Goal: Information Seeking & Learning: Learn about a topic

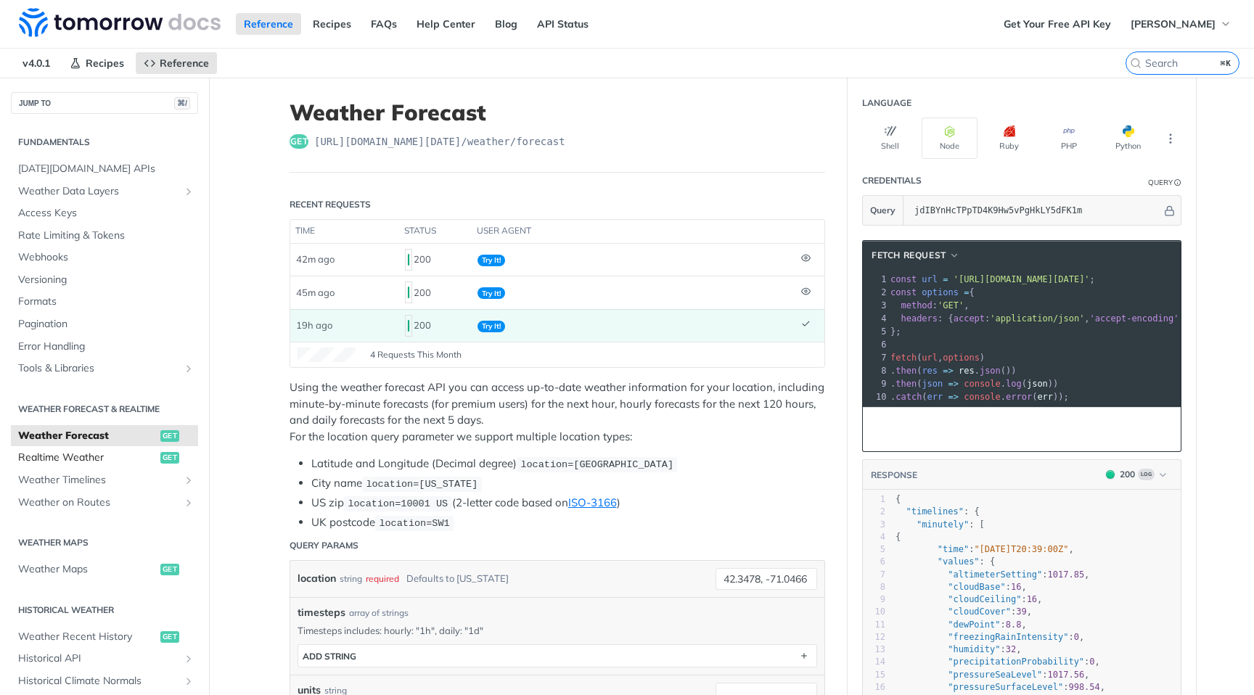
scroll to position [0, 1]
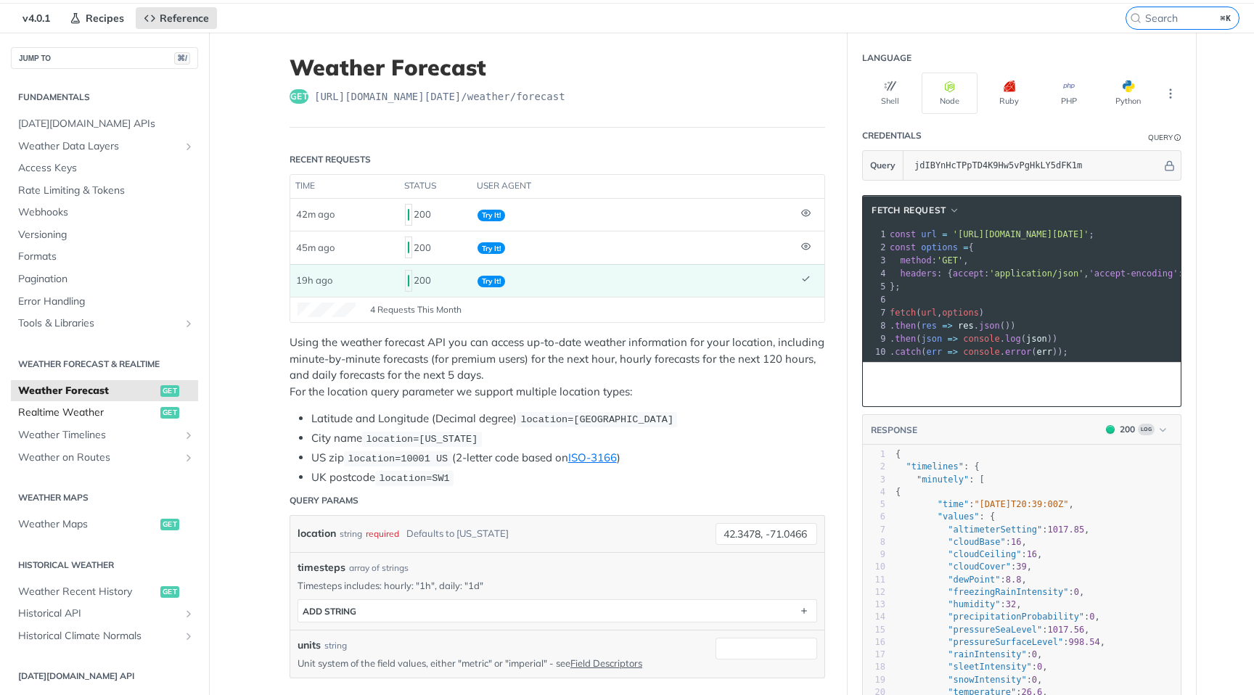
click at [69, 419] on span "Realtime Weather" at bounding box center [87, 413] width 139 height 15
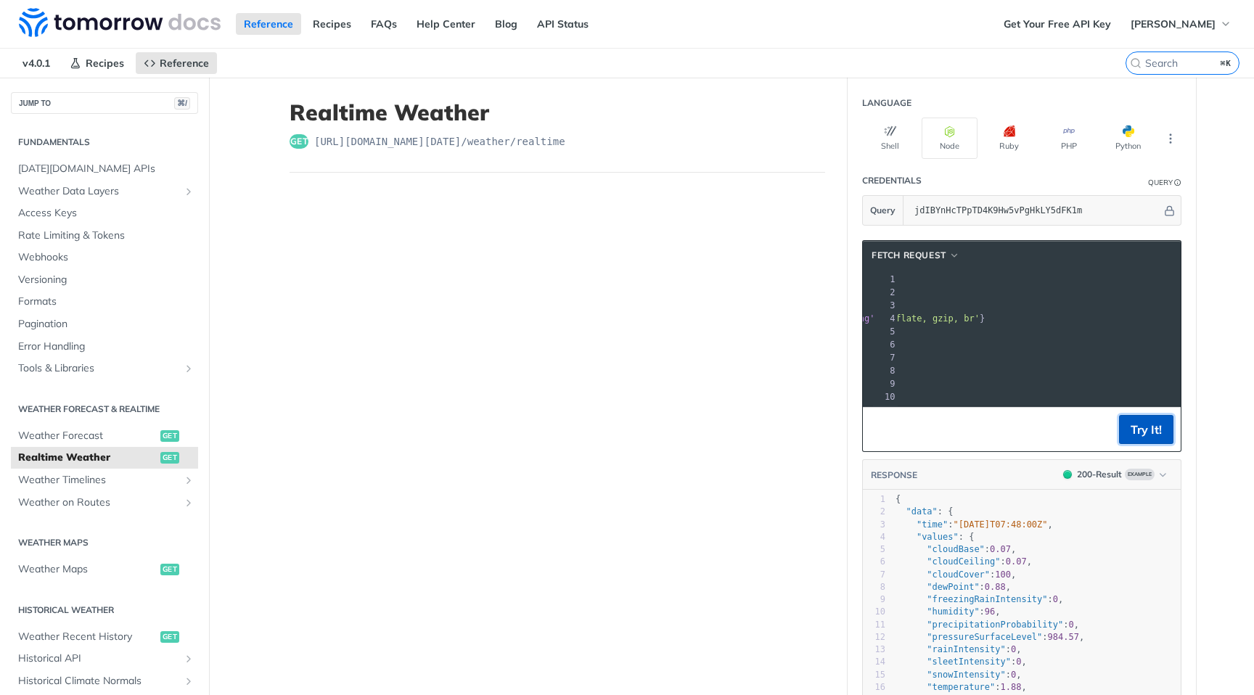
click at [1151, 442] on button "Try It!" at bounding box center [1146, 429] width 54 height 29
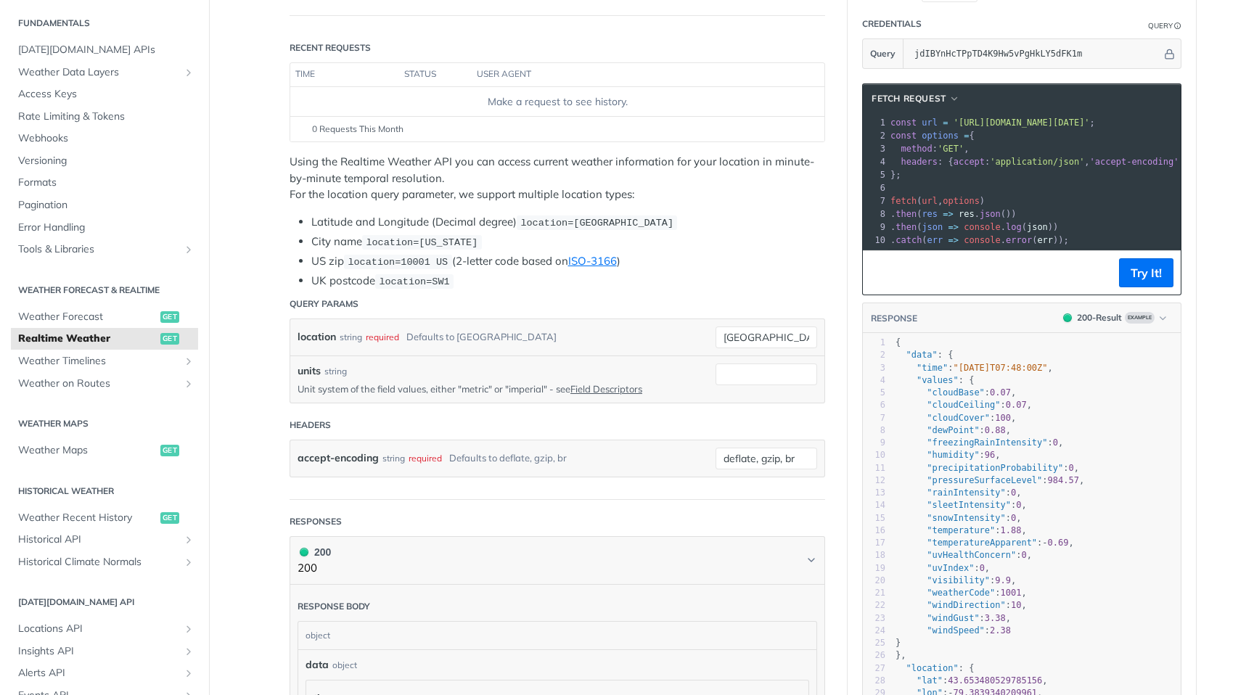
scroll to position [193, 0]
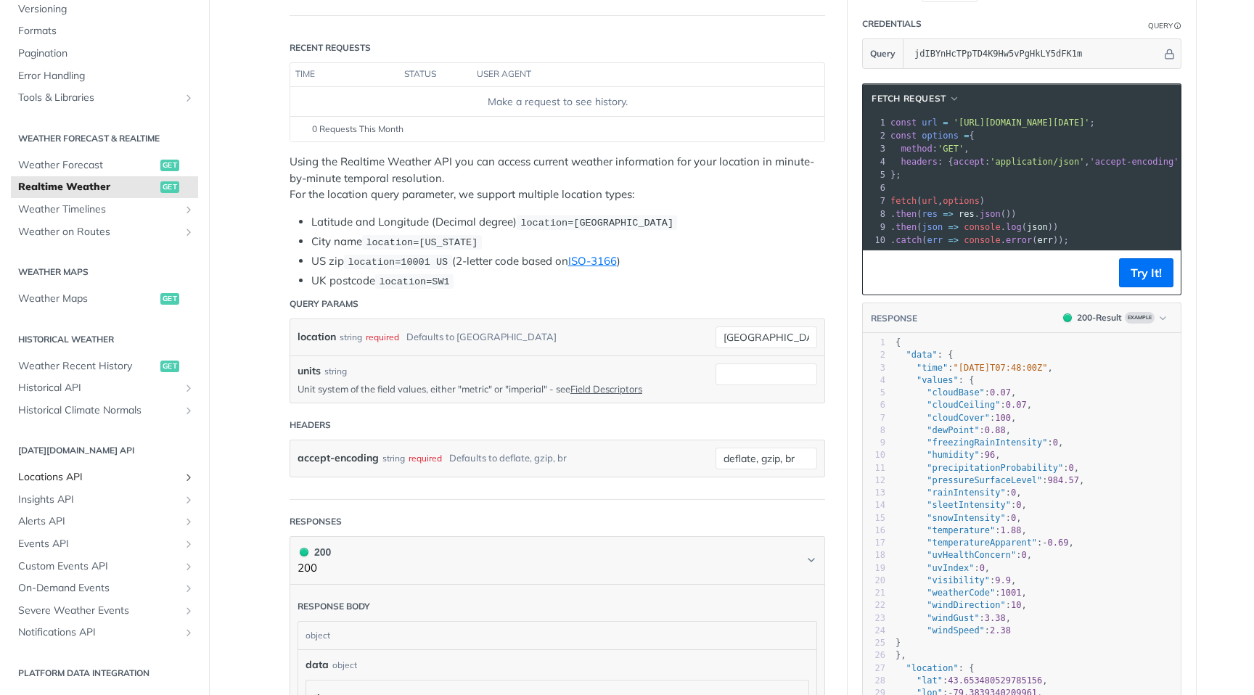
click at [183, 473] on icon "Show subpages for Locations API" at bounding box center [189, 478] width 12 height 12
click at [113, 499] on span "List Locations" at bounding box center [90, 500] width 131 height 15
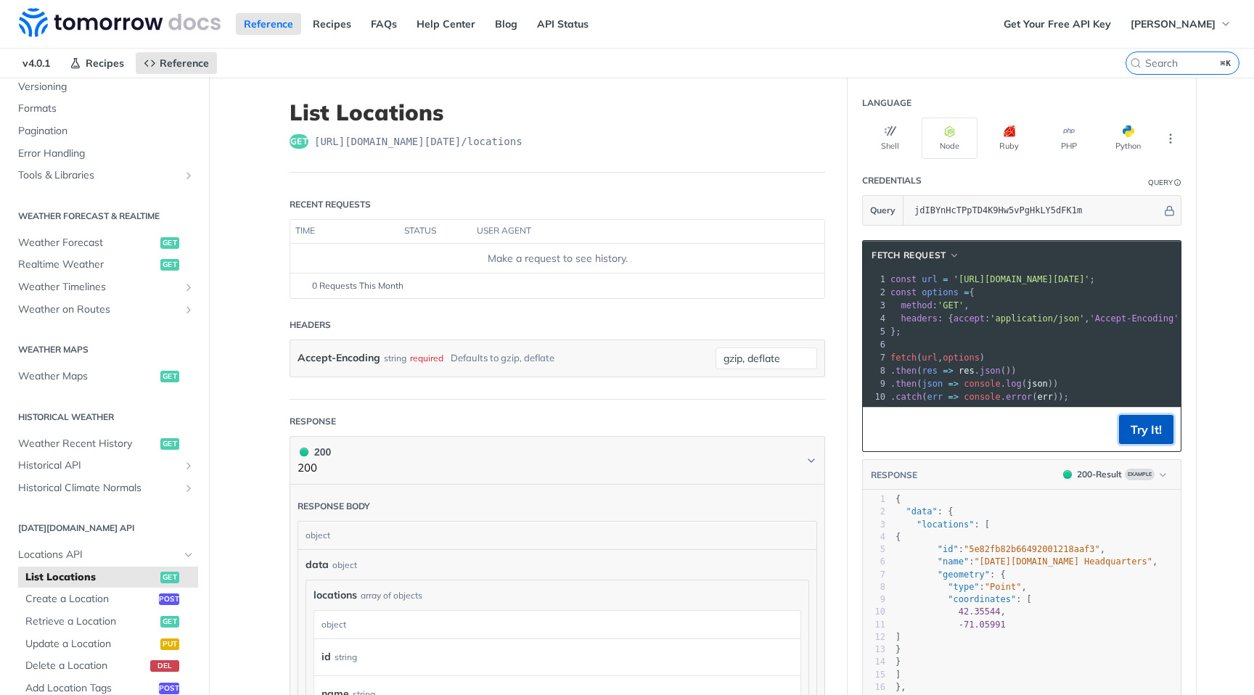
click at [1123, 444] on button "Try It!" at bounding box center [1146, 429] width 54 height 29
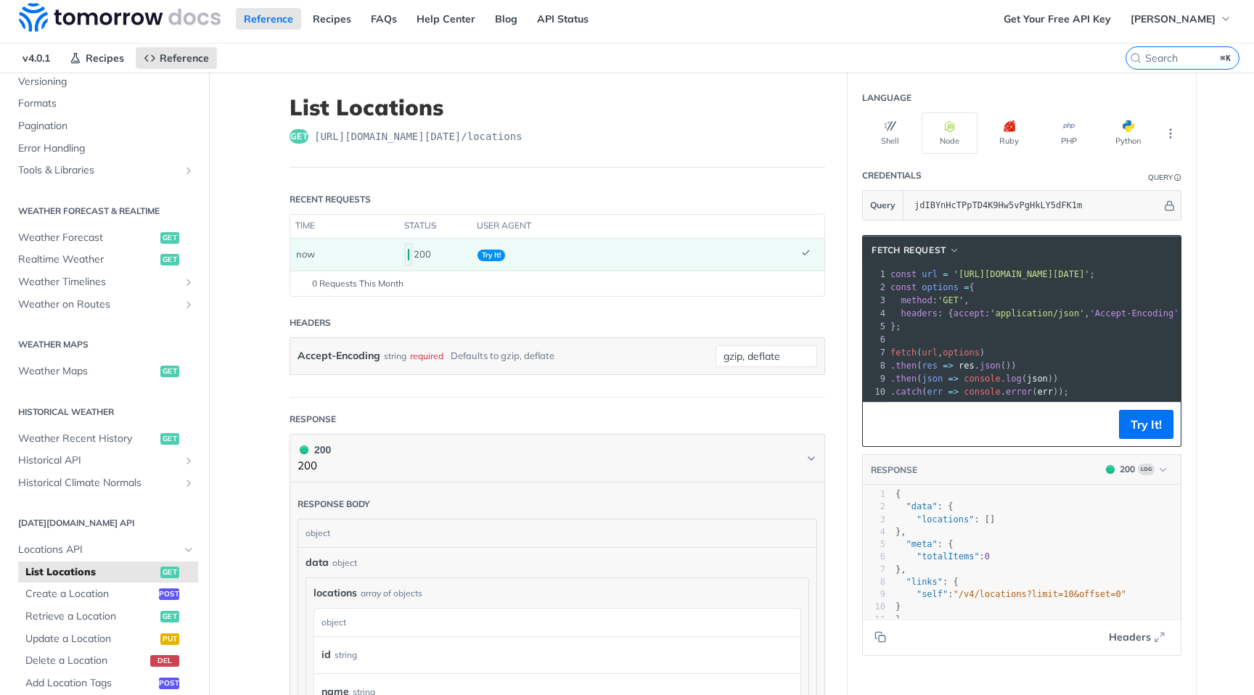
scroll to position [5, 0]
click at [496, 400] on article "List Locations get [URL][DOMAIN_NAME][DATE] /locations Recent Requests time sta…" at bounding box center [557, 556] width 581 height 967
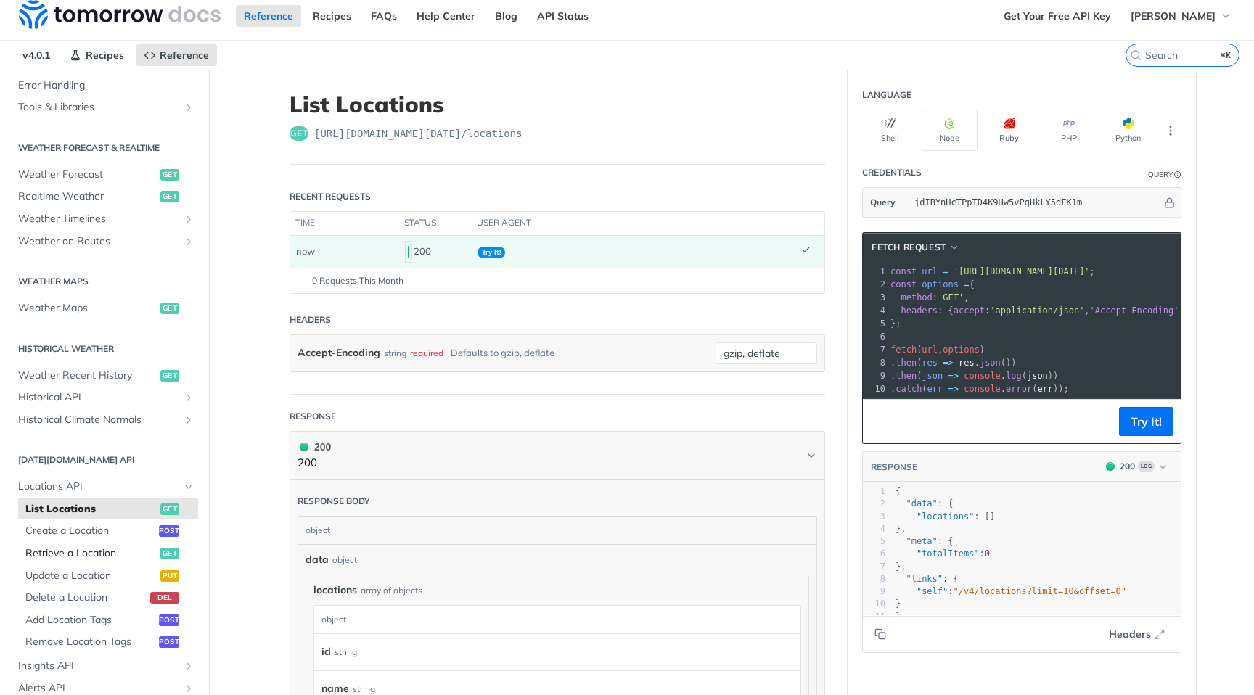
scroll to position [289, 0]
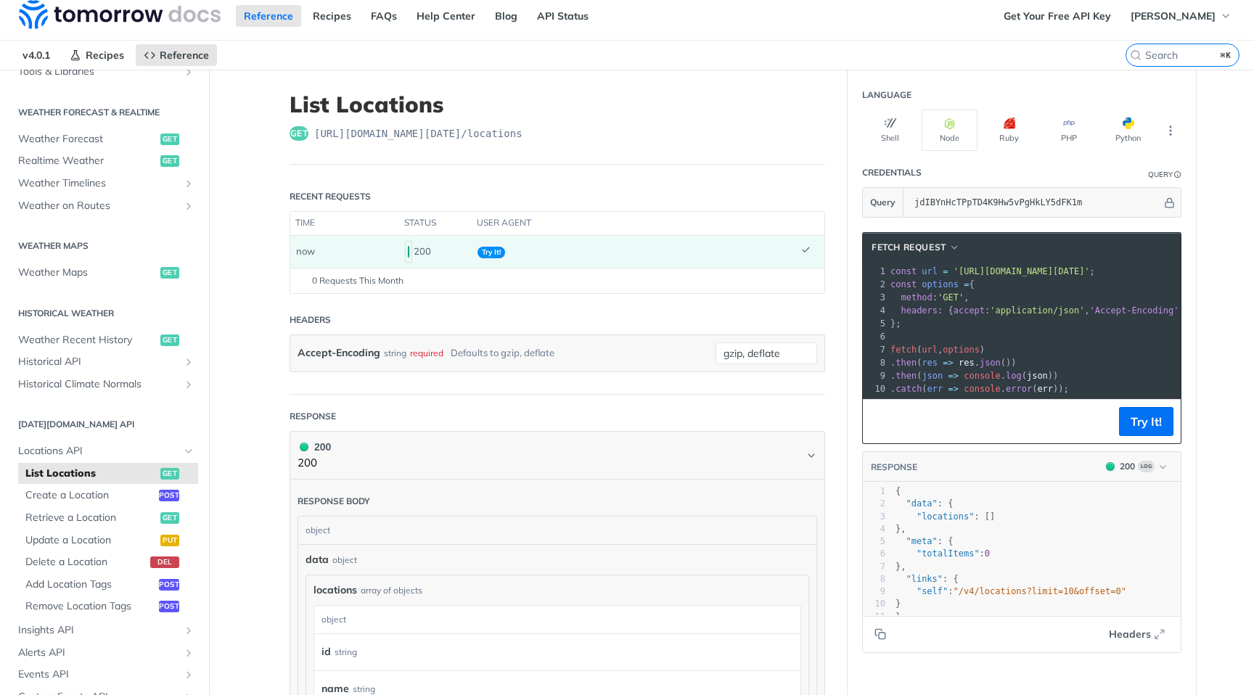
click at [113, 479] on span "List Locations" at bounding box center [90, 474] width 131 height 15
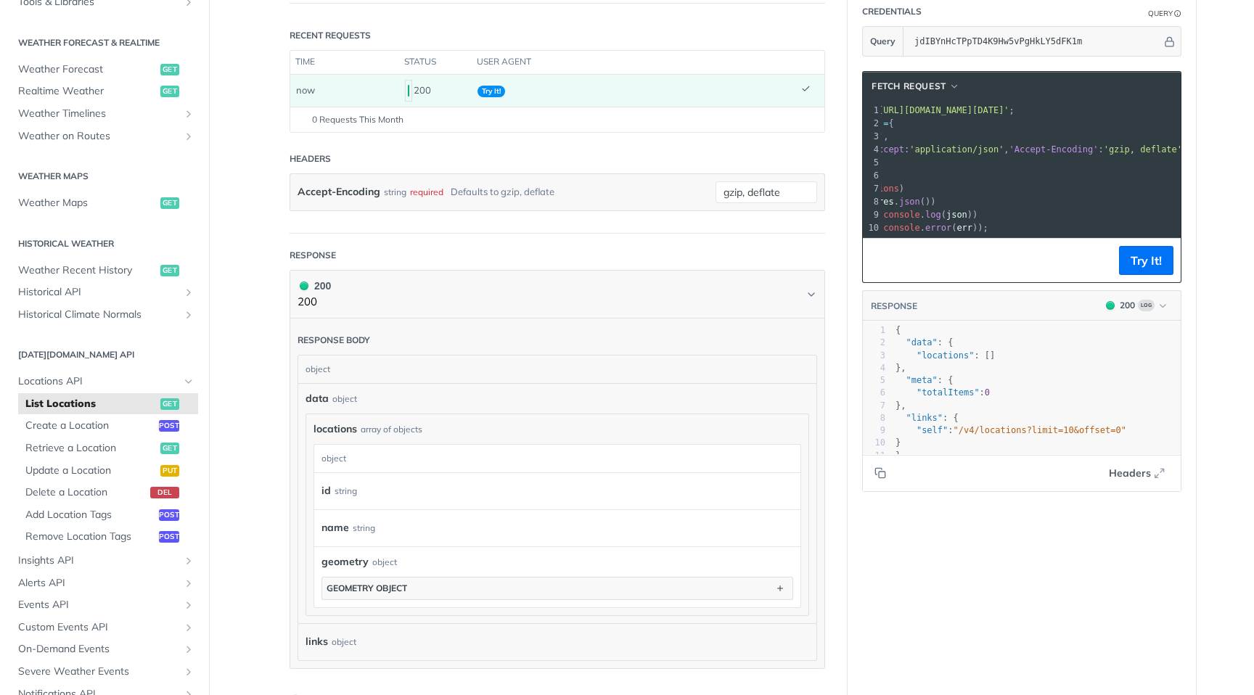
scroll to position [0, 0]
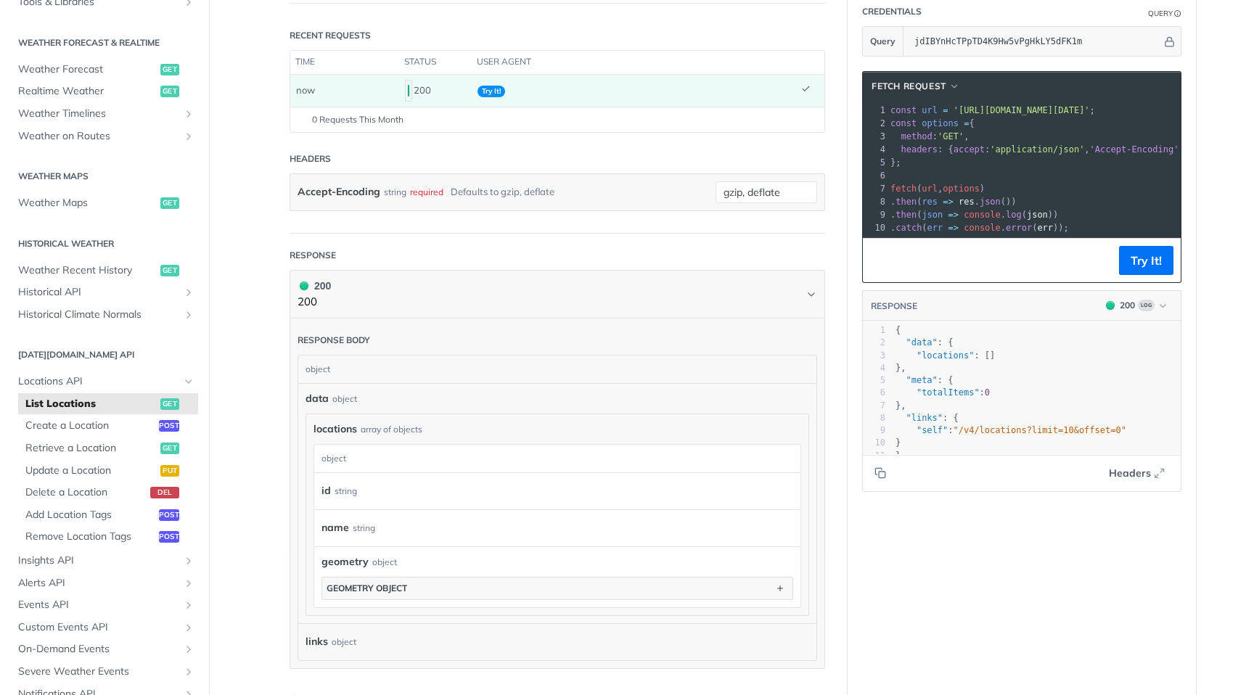
click at [800, 250] on header "Response" at bounding box center [558, 255] width 536 height 29
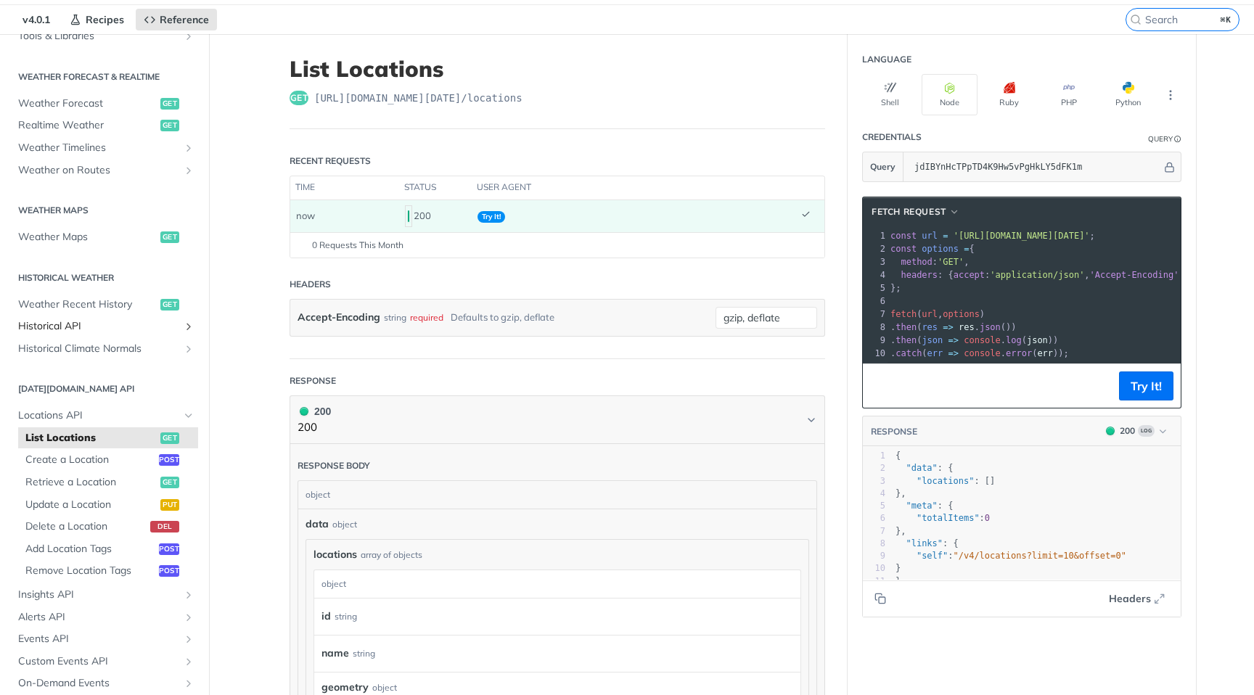
click at [90, 327] on span "Historical API" at bounding box center [98, 326] width 161 height 15
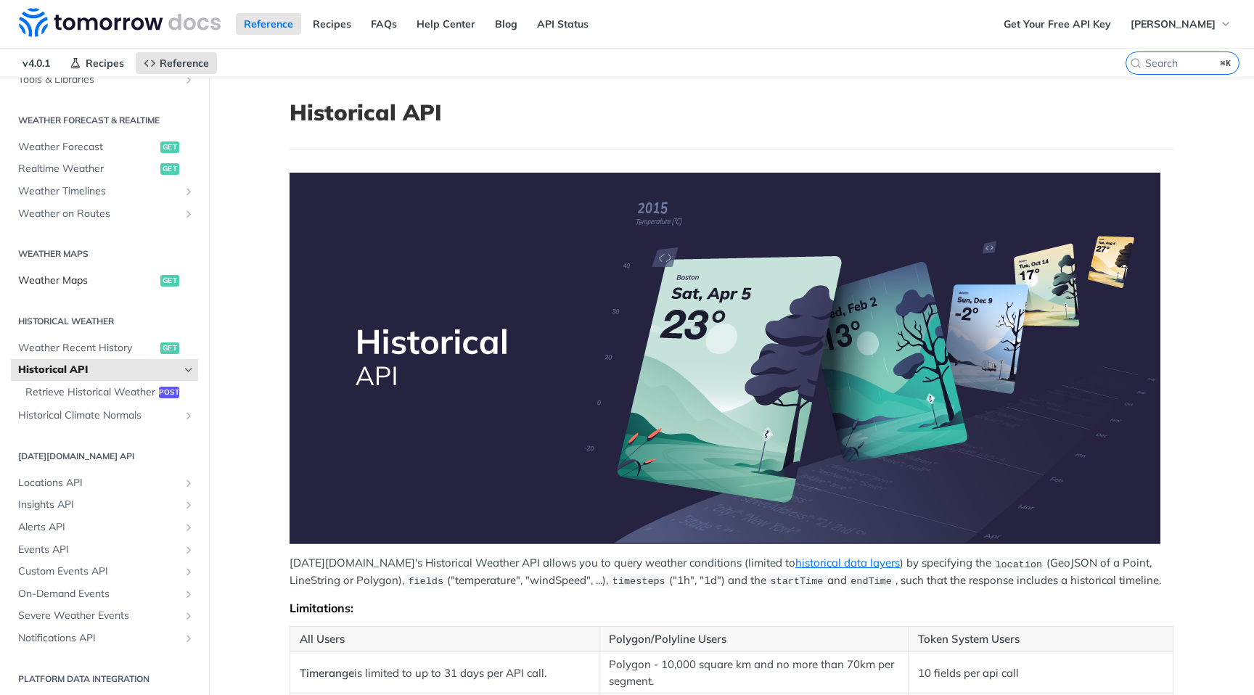
click at [91, 280] on span "Weather Maps" at bounding box center [87, 281] width 139 height 15
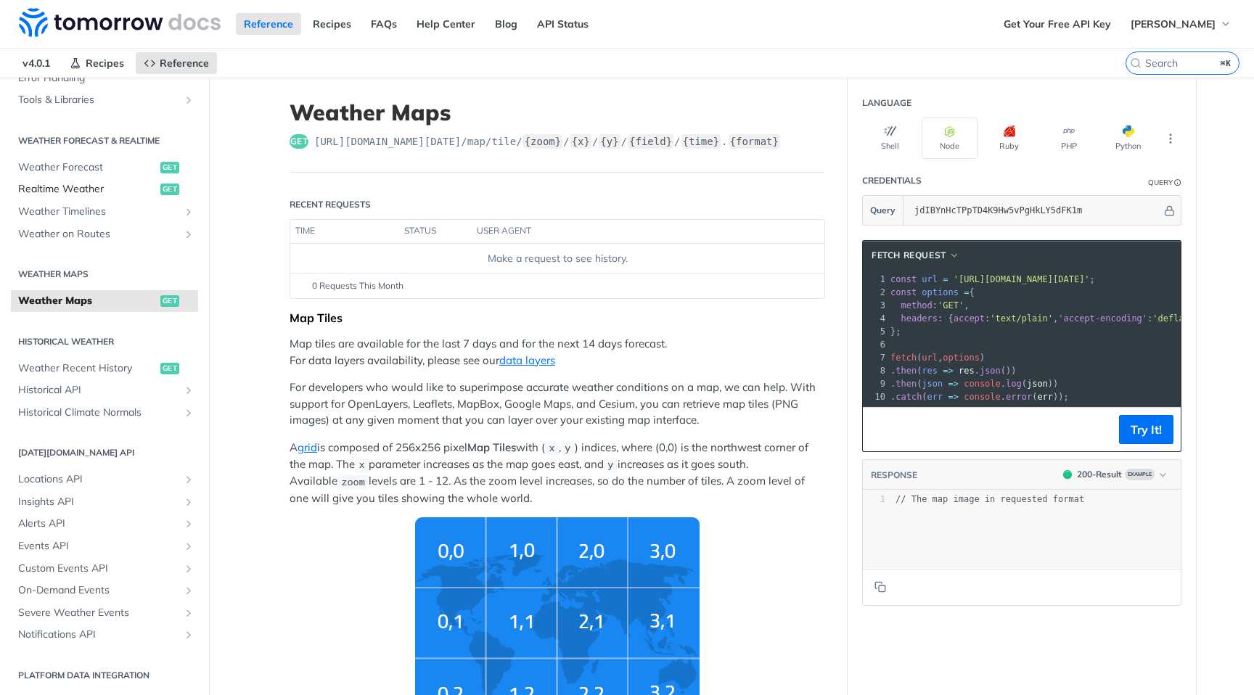
click at [115, 183] on span "Realtime Weather" at bounding box center [87, 189] width 139 height 15
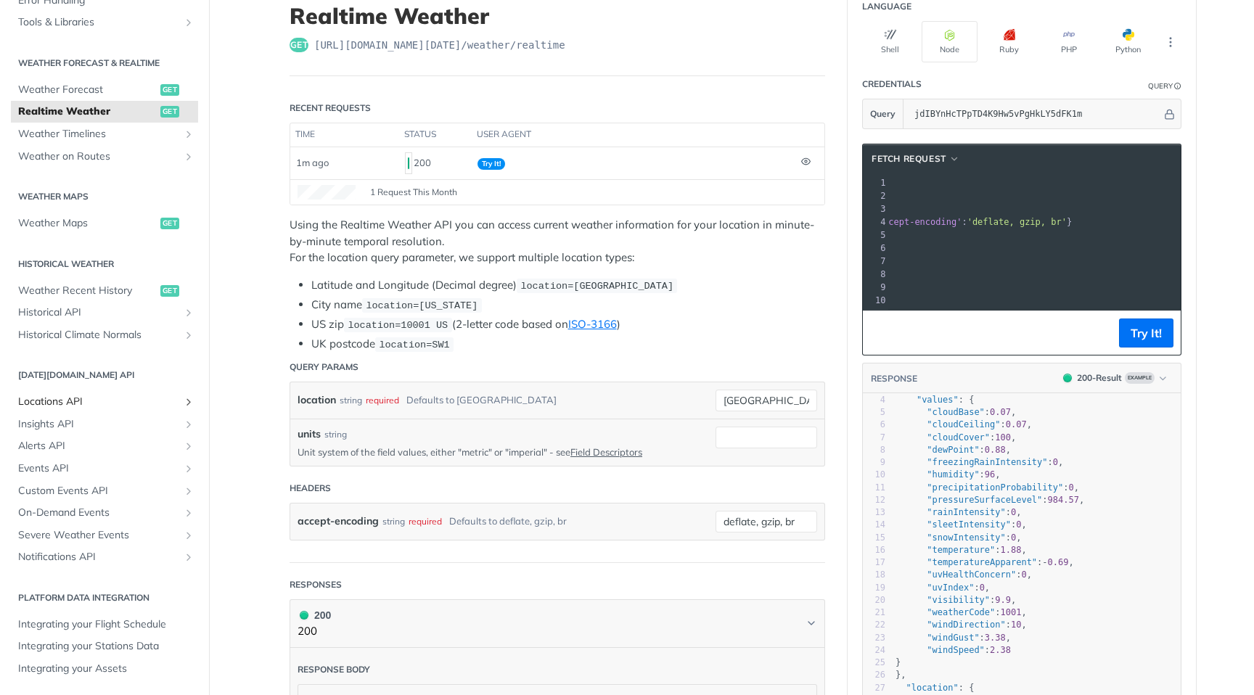
click at [156, 404] on span "Locations API" at bounding box center [98, 402] width 161 height 15
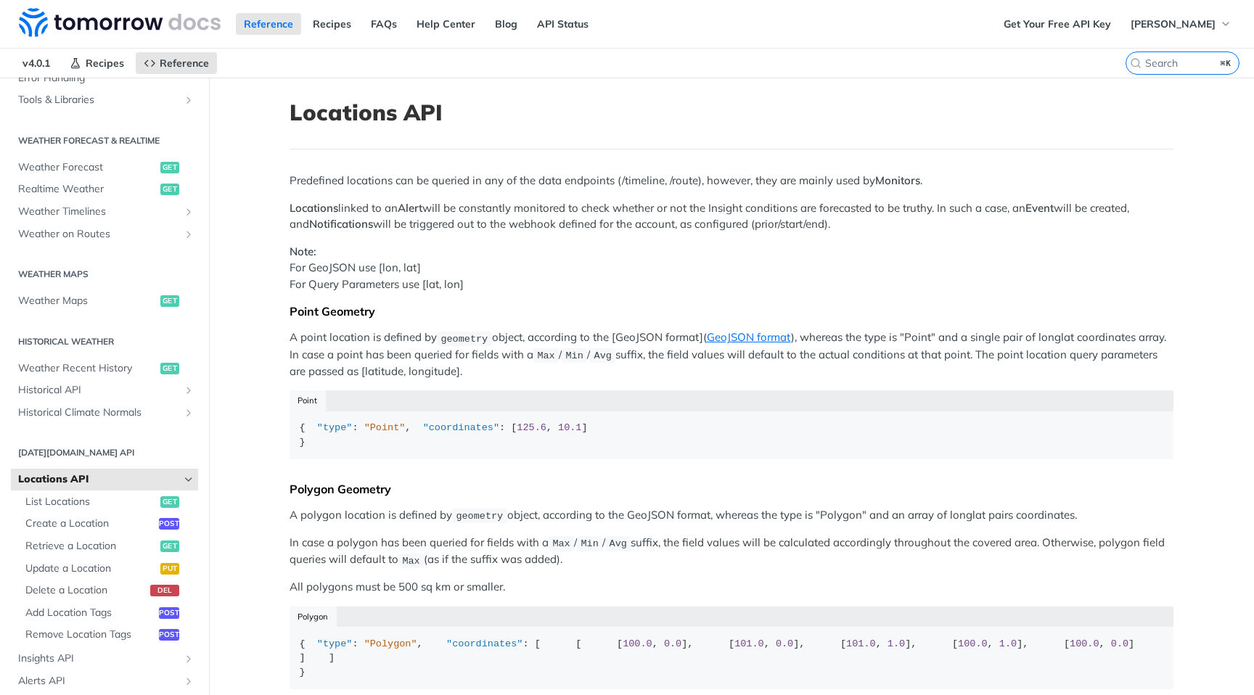
click at [692, 287] on p "Note: For GeoJSON use [lon, lat] For Query Parameters use [lat, lon]" at bounding box center [732, 268] width 884 height 49
